Goal: Information Seeking & Learning: Learn about a topic

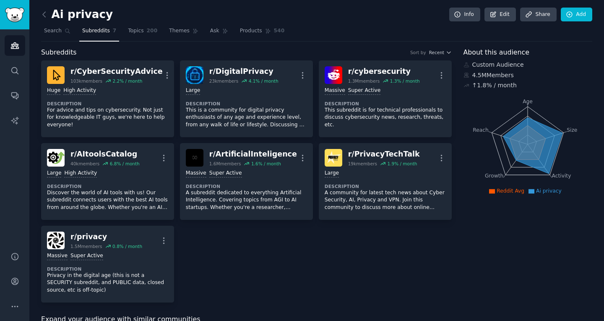
click at [293, 49] on div "Subreddits Sort by Recent" at bounding box center [246, 52] width 411 height 10
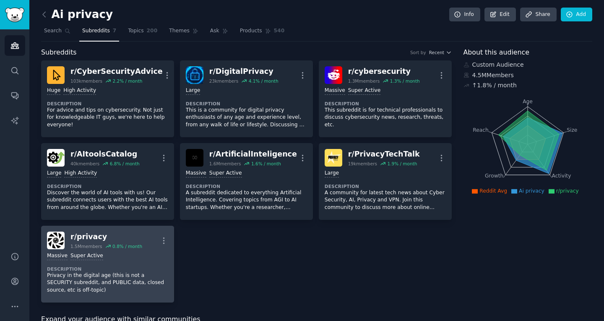
click at [120, 273] on p "Privacy in the digital age (this is not a SECURITY subreddit, and PUBLIC data, …" at bounding box center [107, 283] width 121 height 22
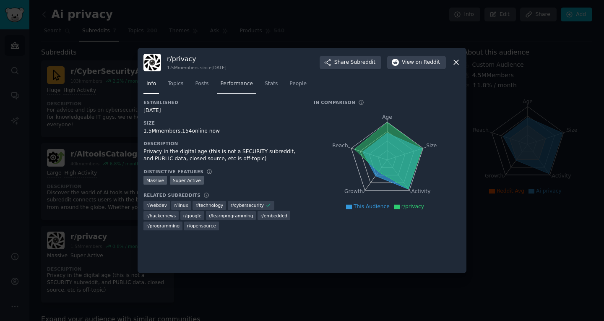
click at [217, 87] on link "Performance" at bounding box center [236, 85] width 39 height 17
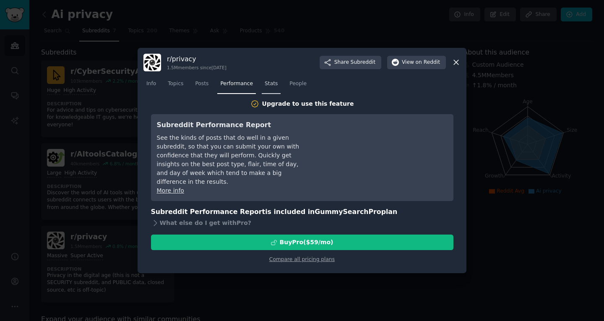
click at [266, 92] on link "Stats" at bounding box center [271, 85] width 19 height 17
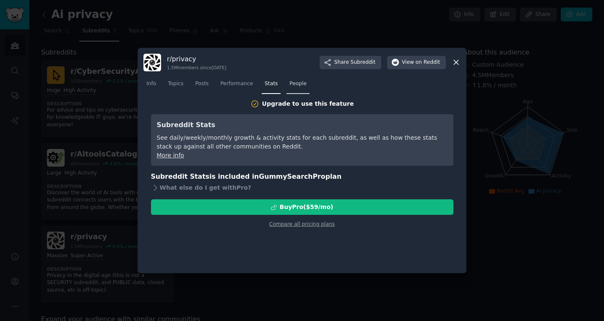
click at [290, 87] on span "People" at bounding box center [298, 84] width 17 height 8
click at [234, 8] on div at bounding box center [302, 160] width 604 height 321
